Goal: Task Accomplishment & Management: Manage account settings

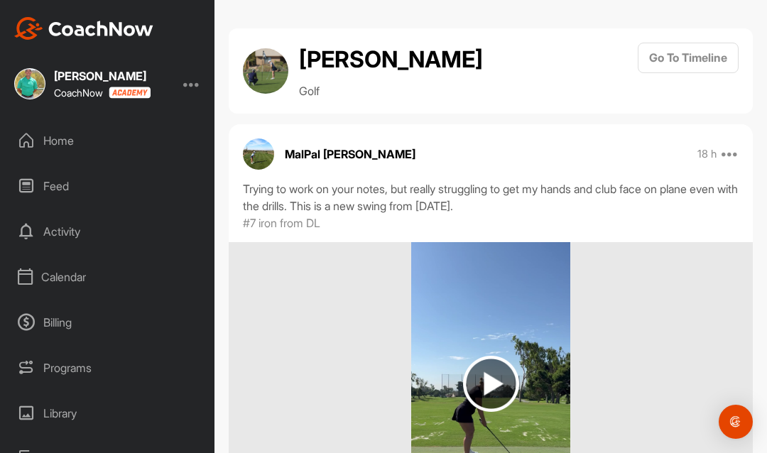
click at [47, 263] on div "Calendar" at bounding box center [108, 277] width 200 height 36
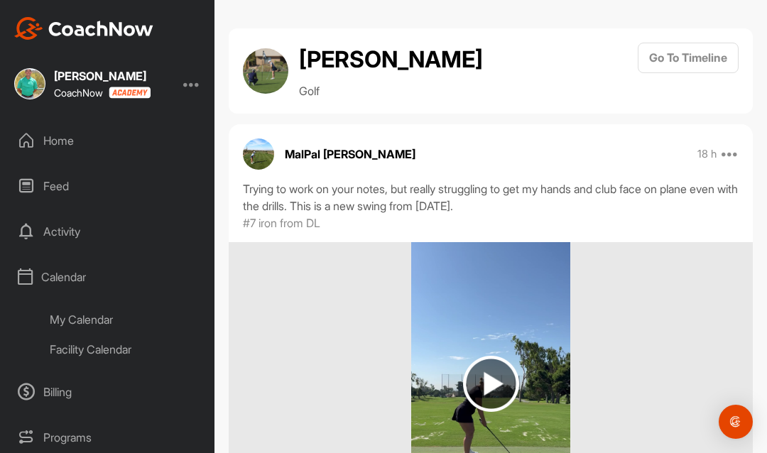
click at [86, 310] on div "My Calendar" at bounding box center [124, 320] width 168 height 30
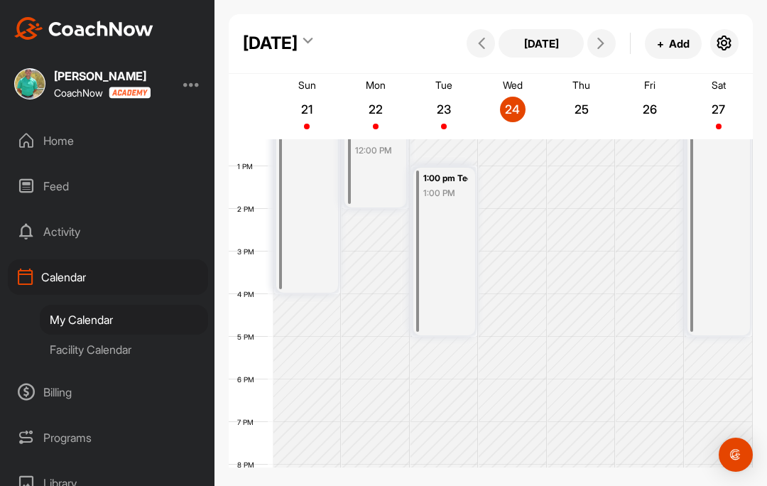
scroll to position [529, 0]
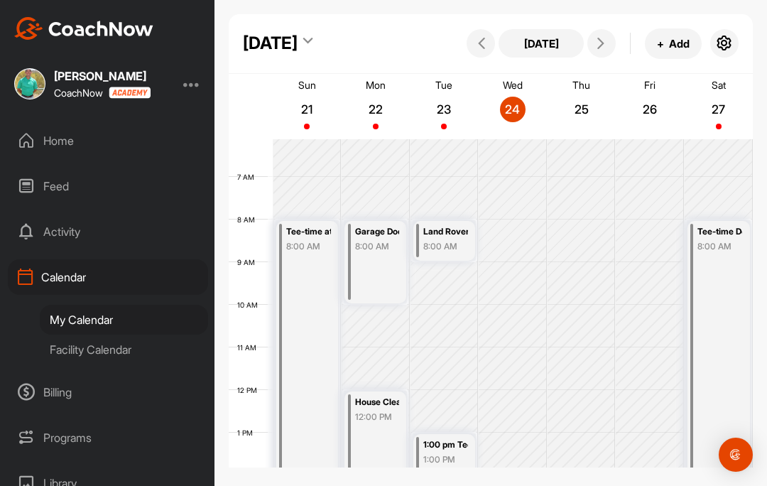
click at [603, 48] on icon at bounding box center [601, 43] width 11 height 11
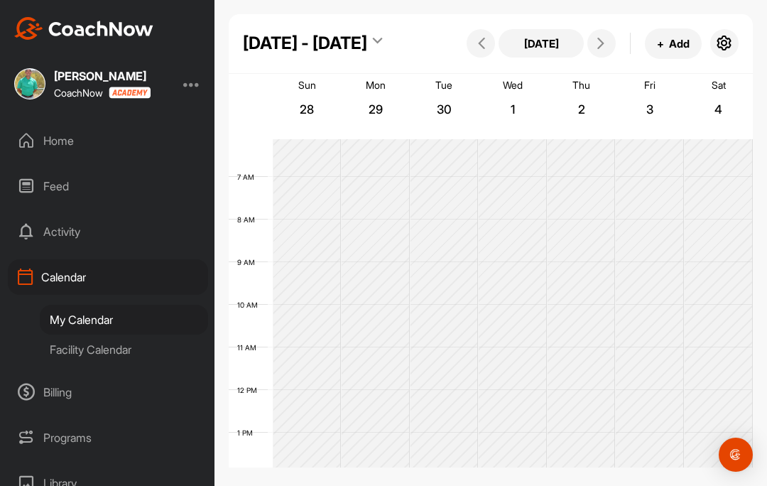
scroll to position [246, 0]
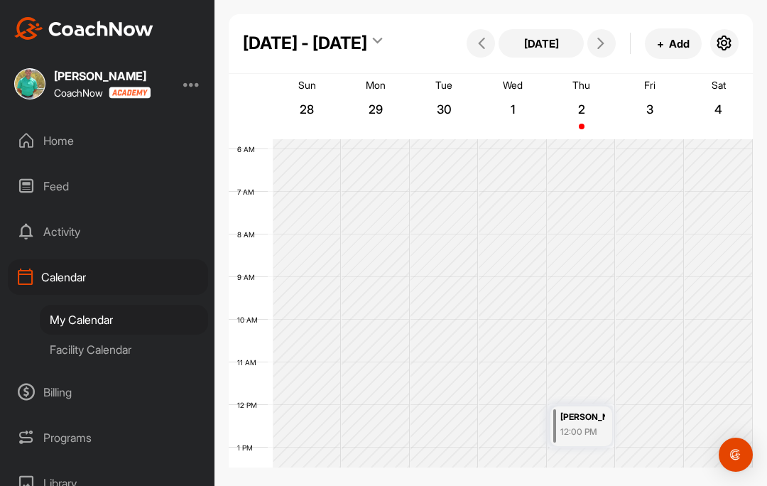
click at [603, 41] on icon at bounding box center [601, 43] width 11 height 11
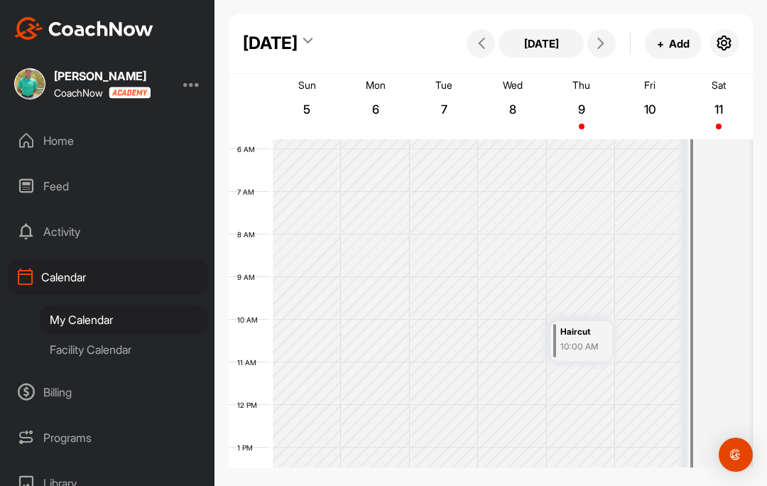
click at [603, 41] on icon at bounding box center [601, 43] width 11 height 11
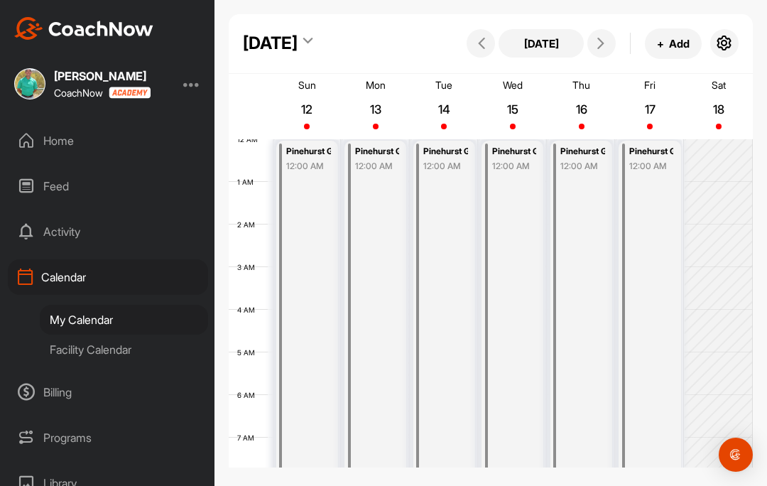
scroll to position [0, 0]
click at [313, 40] on icon at bounding box center [307, 43] width 9 height 14
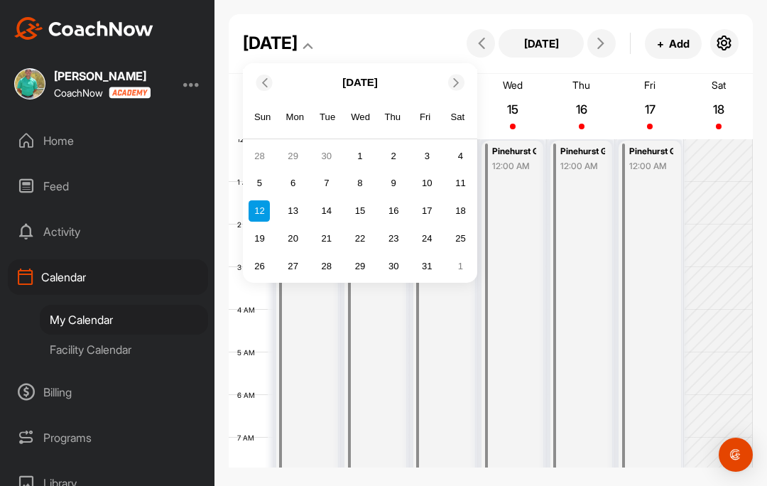
click at [463, 77] on div at bounding box center [456, 83] width 16 height 16
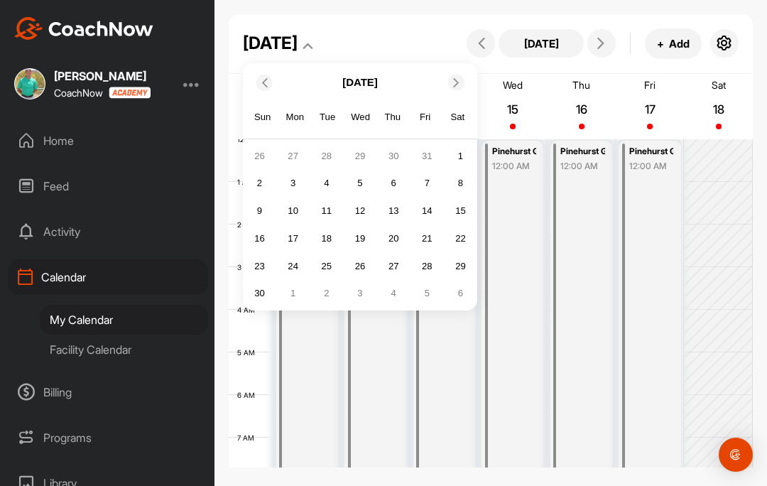
click at [362, 241] on div "19" at bounding box center [360, 238] width 21 height 21
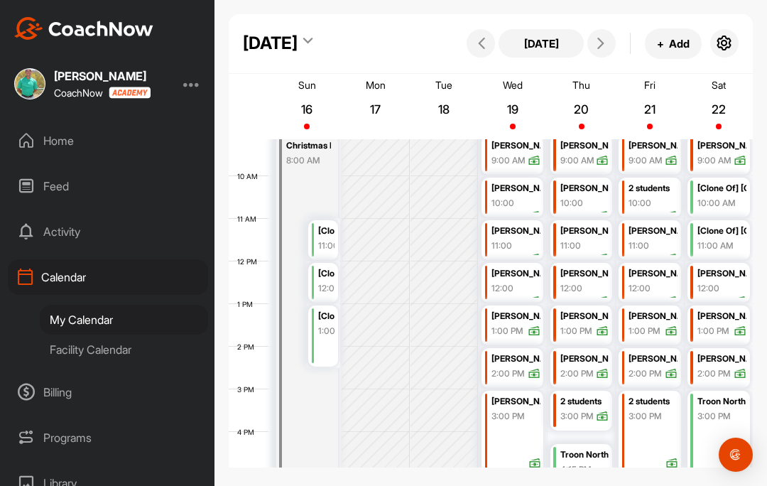
scroll to position [389, 0]
click at [583, 45] on button "[DATE]" at bounding box center [541, 43] width 85 height 28
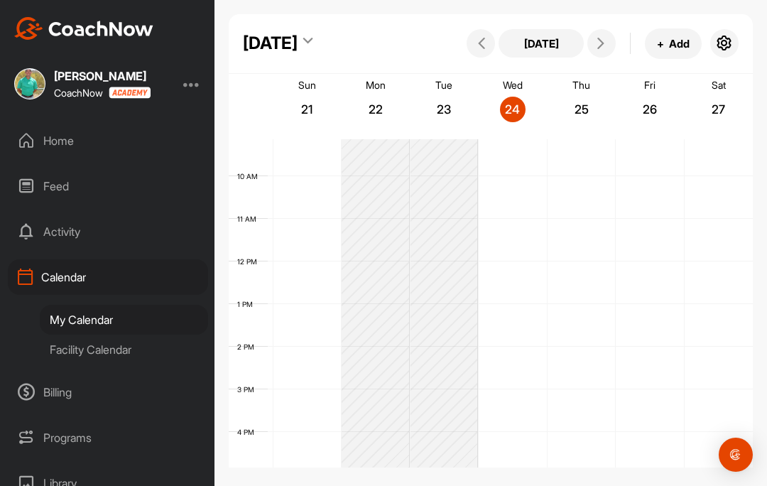
scroll to position [246, 0]
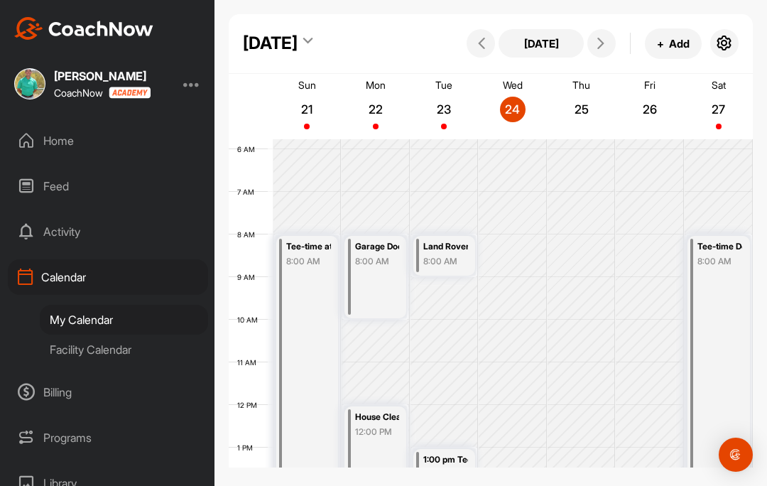
click at [313, 45] on div "[DATE]" at bounding box center [278, 44] width 70 height 26
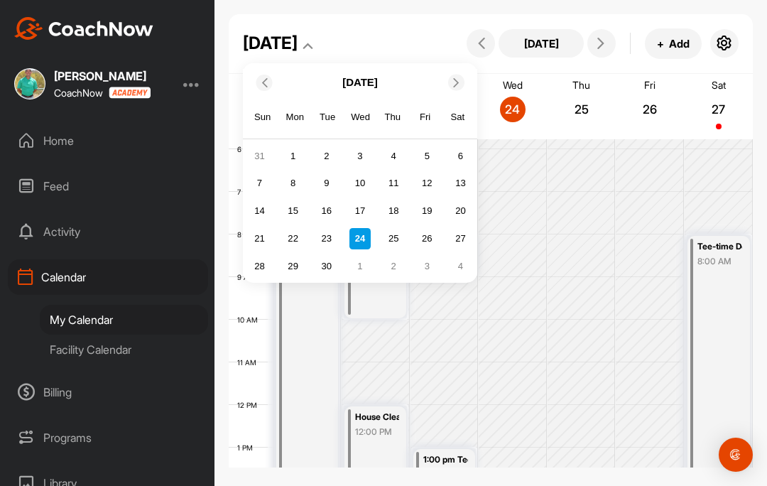
click at [456, 82] on icon at bounding box center [456, 81] width 9 height 9
click at [459, 83] on icon at bounding box center [456, 81] width 9 height 9
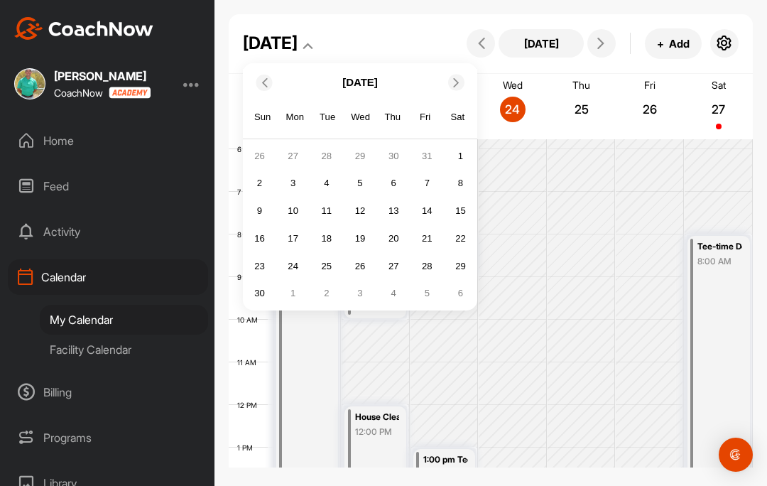
click at [295, 264] on div "24" at bounding box center [293, 265] width 21 height 21
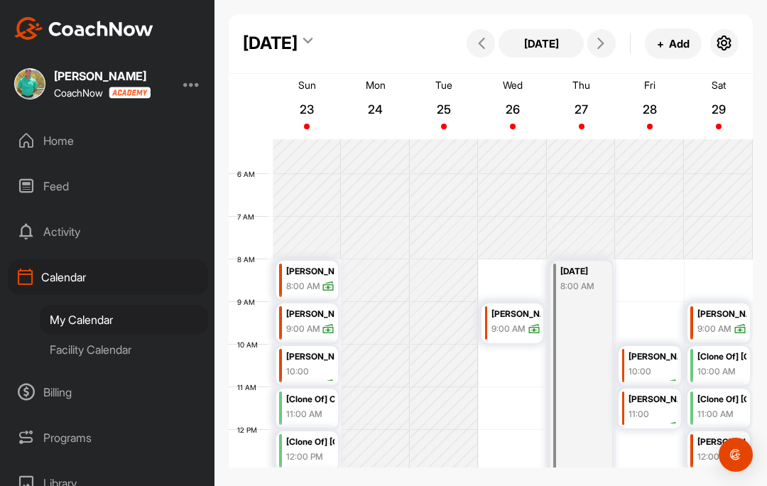
scroll to position [201, 0]
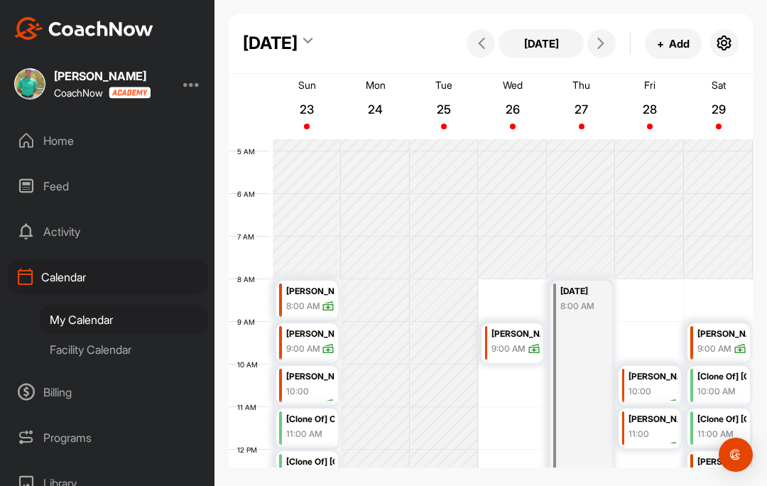
click at [53, 235] on div "Activity" at bounding box center [108, 232] width 200 height 36
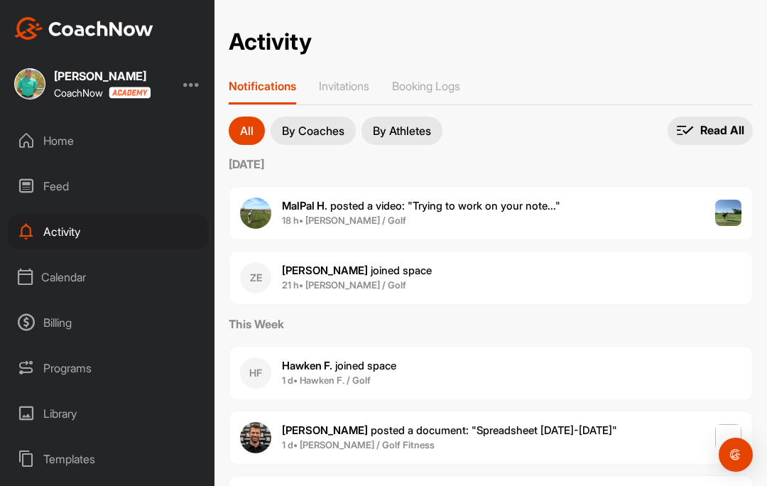
click at [50, 180] on div "Feed" at bounding box center [108, 186] width 200 height 36
